Goal: Information Seeking & Learning: Learn about a topic

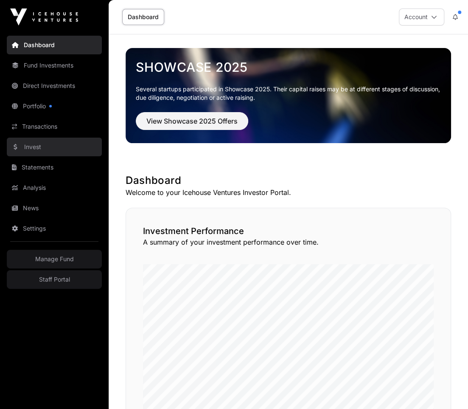
click at [47, 147] on link "Invest" at bounding box center [54, 147] width 95 height 19
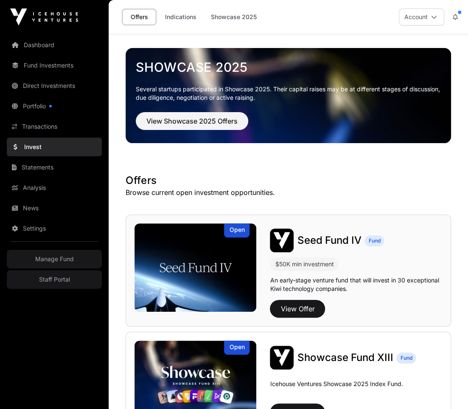
click at [227, 265] on img at bounding box center [196, 267] width 122 height 88
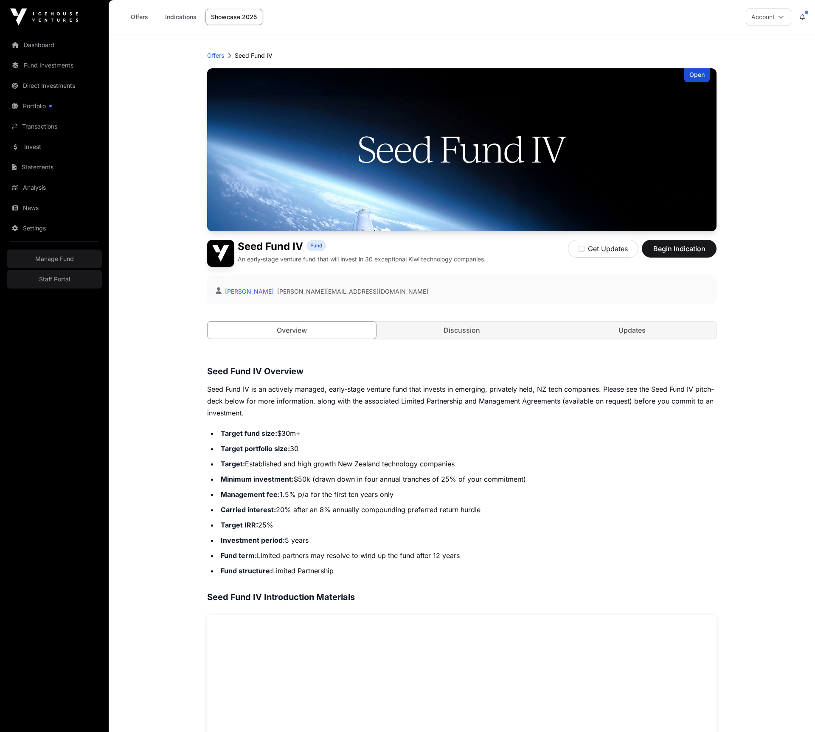
click at [316, 408] on li "Target: Established and high growth New Zealand technology companies" at bounding box center [467, 464] width 498 height 12
